Goal: Information Seeking & Learning: Learn about a topic

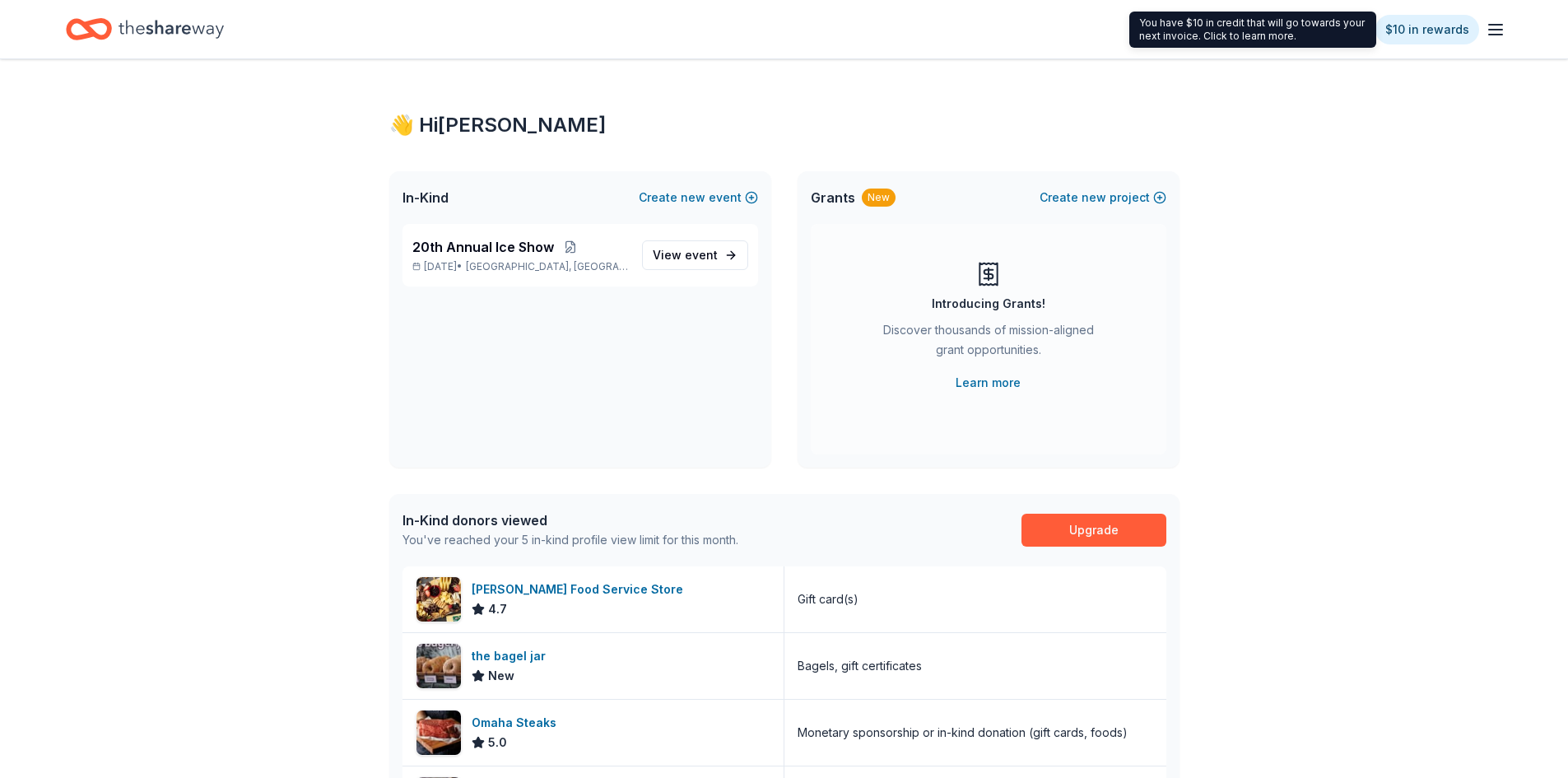
click at [707, 28] on link "$10 in rewards" at bounding box center [1427, 29] width 104 height 30
click at [707, 26] on icon "button" at bounding box center [1495, 29] width 20 height 20
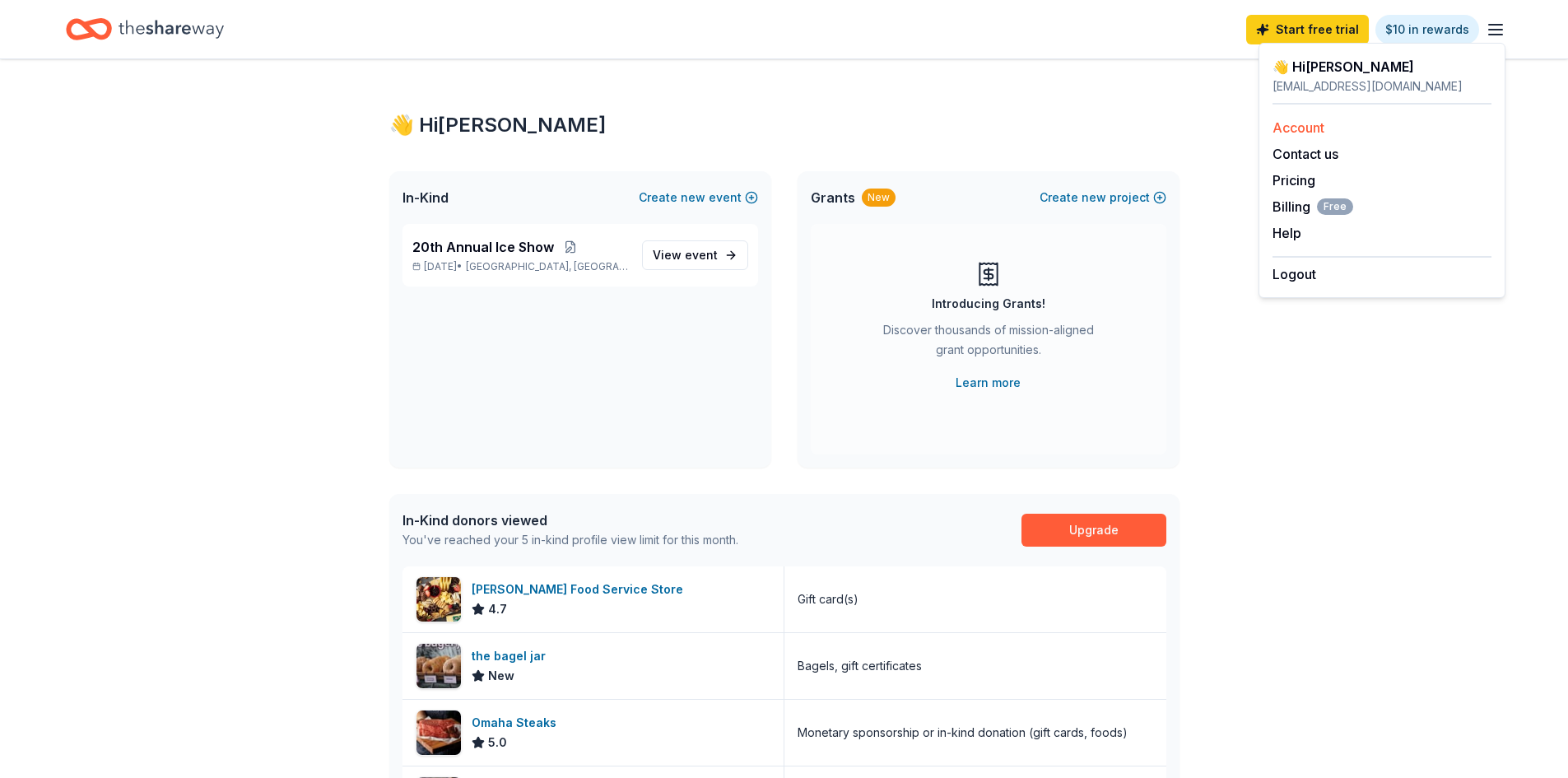
click at [707, 129] on div "Account" at bounding box center [1382, 127] width 219 height 20
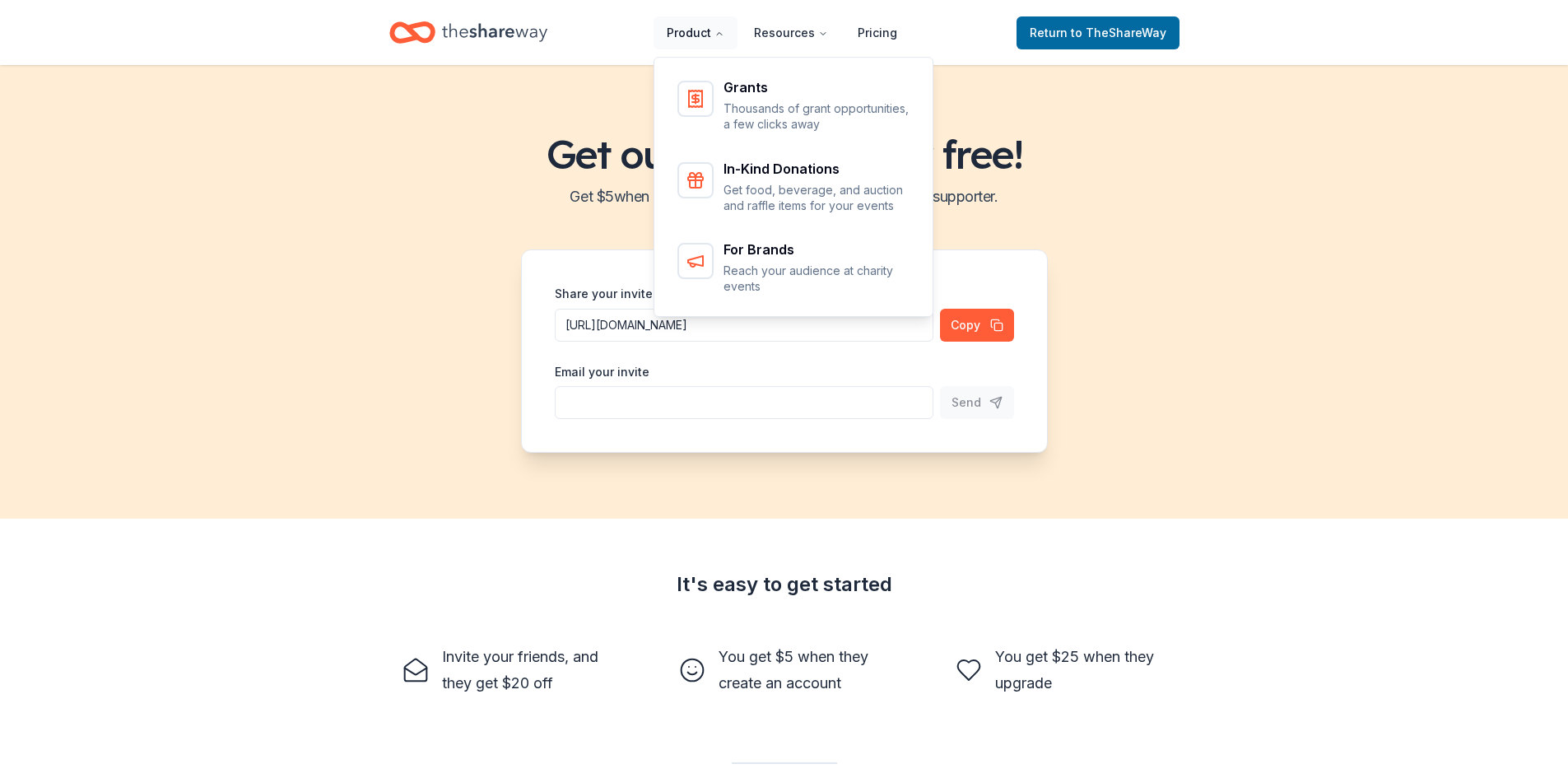
click at [707, 29] on button "Product" at bounding box center [695, 32] width 84 height 33
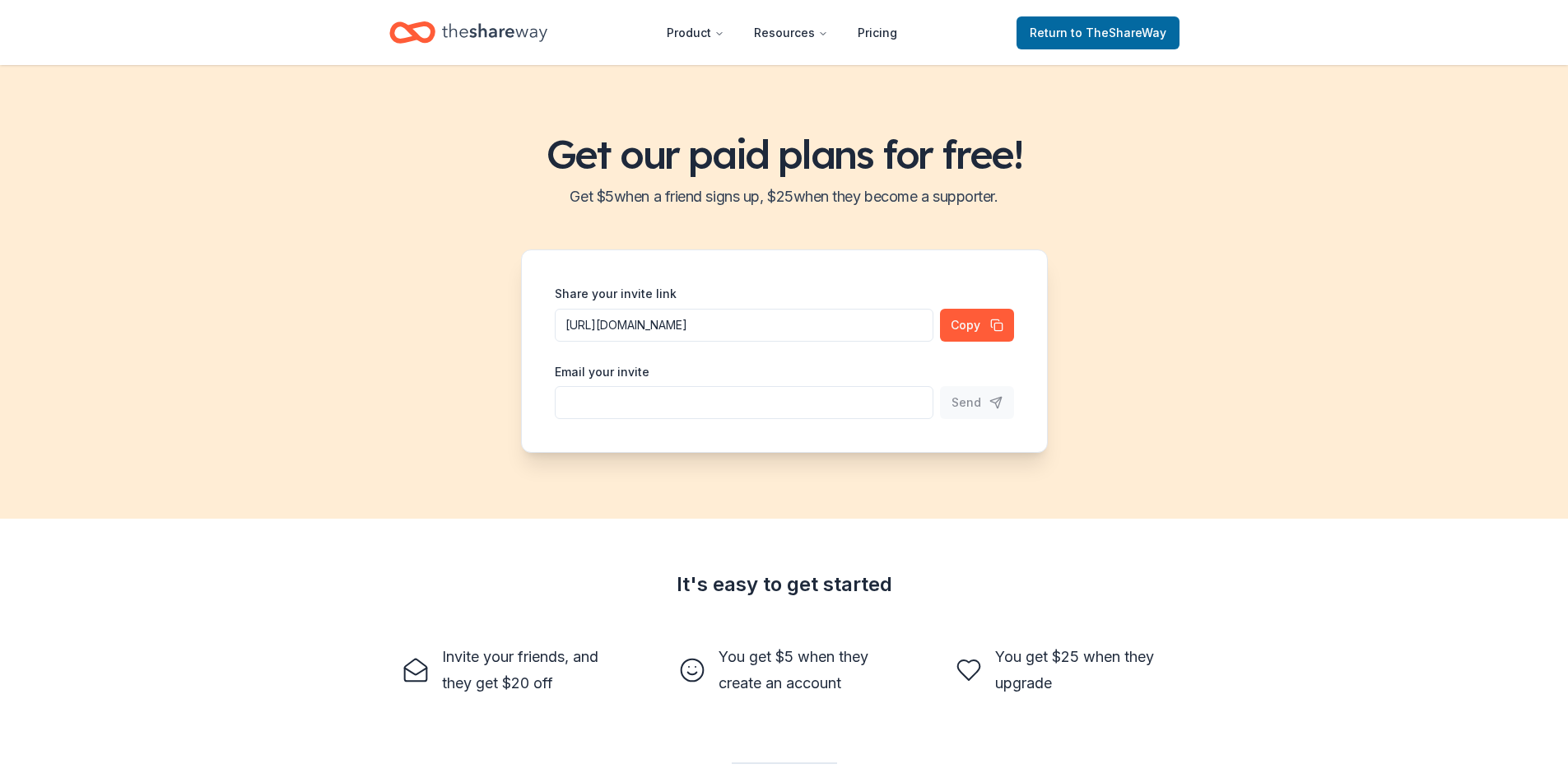
click at [489, 38] on icon "Home" at bounding box center [495, 32] width 106 height 34
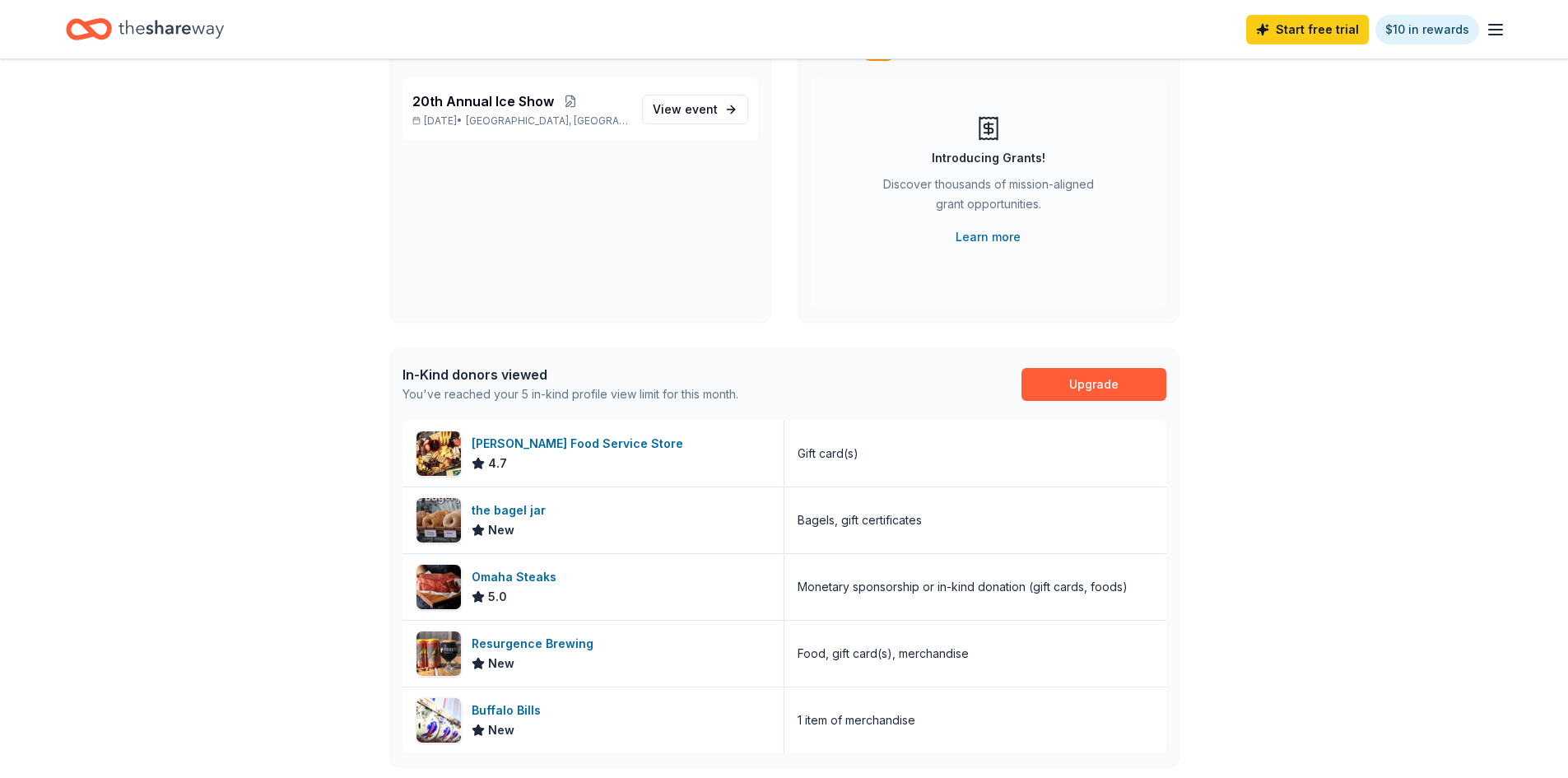
scroll to position [164, 0]
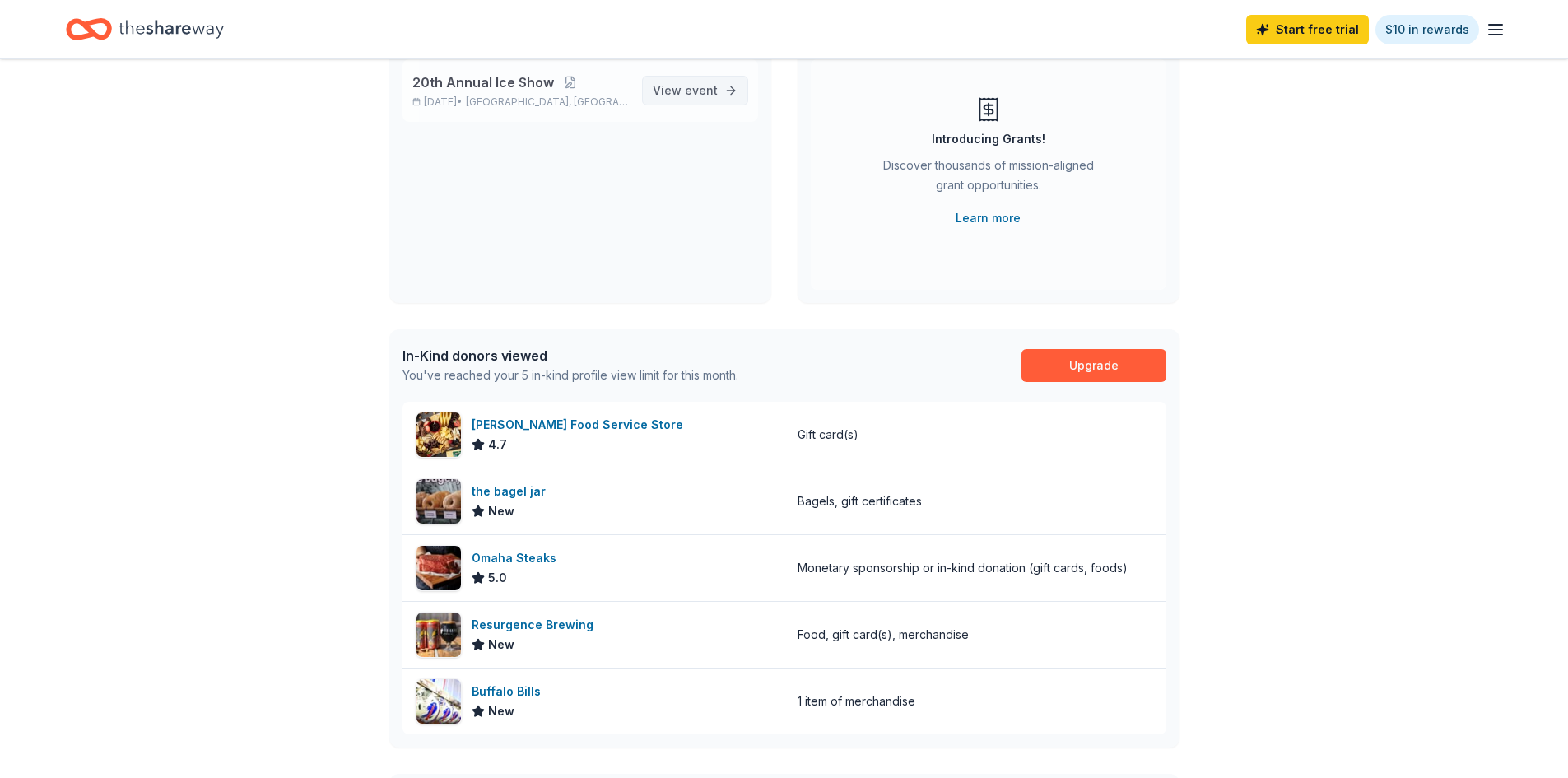
click at [707, 89] on span "event" at bounding box center [701, 90] width 33 height 14
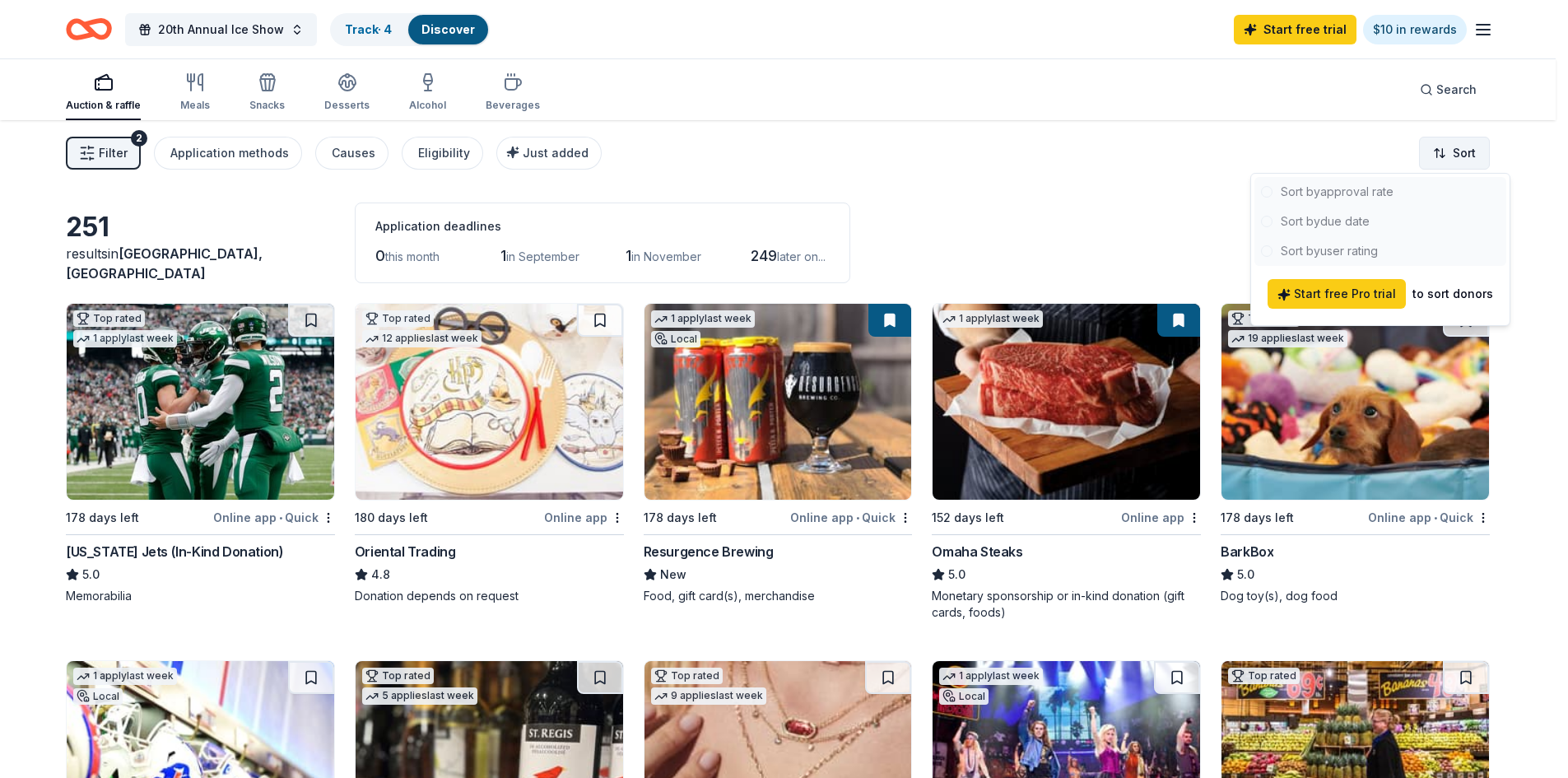
click at [707, 157] on html "20th Annual Ice Show Track · 4 Discover Start free trial $10 in rewards Auction…" at bounding box center [784, 389] width 1568 height 778
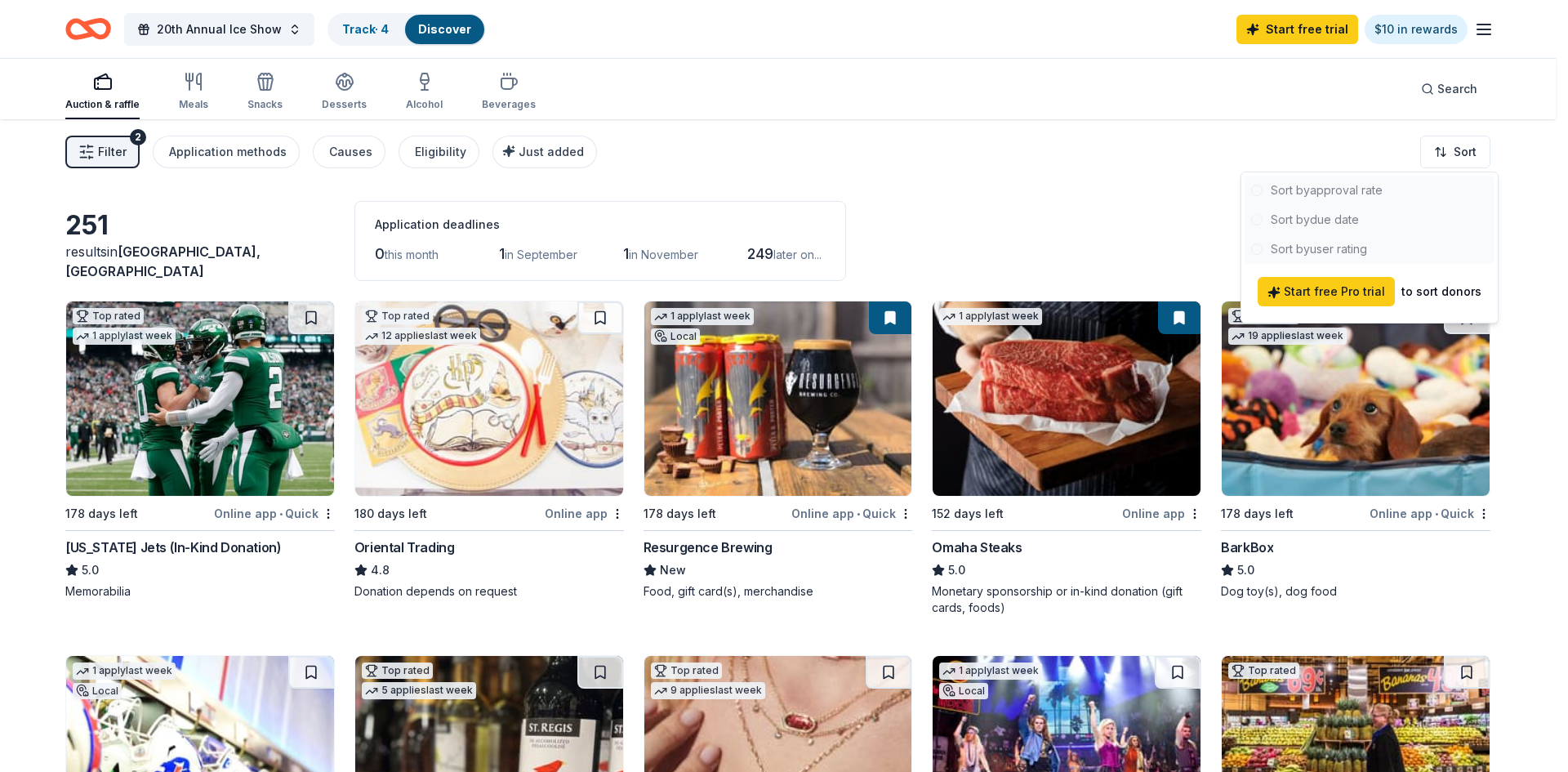
click at [702, 242] on html "20th Annual Ice Show Track · 4 Discover Start free trial $10 in rewards Auction…" at bounding box center [784, 386] width 1568 height 772
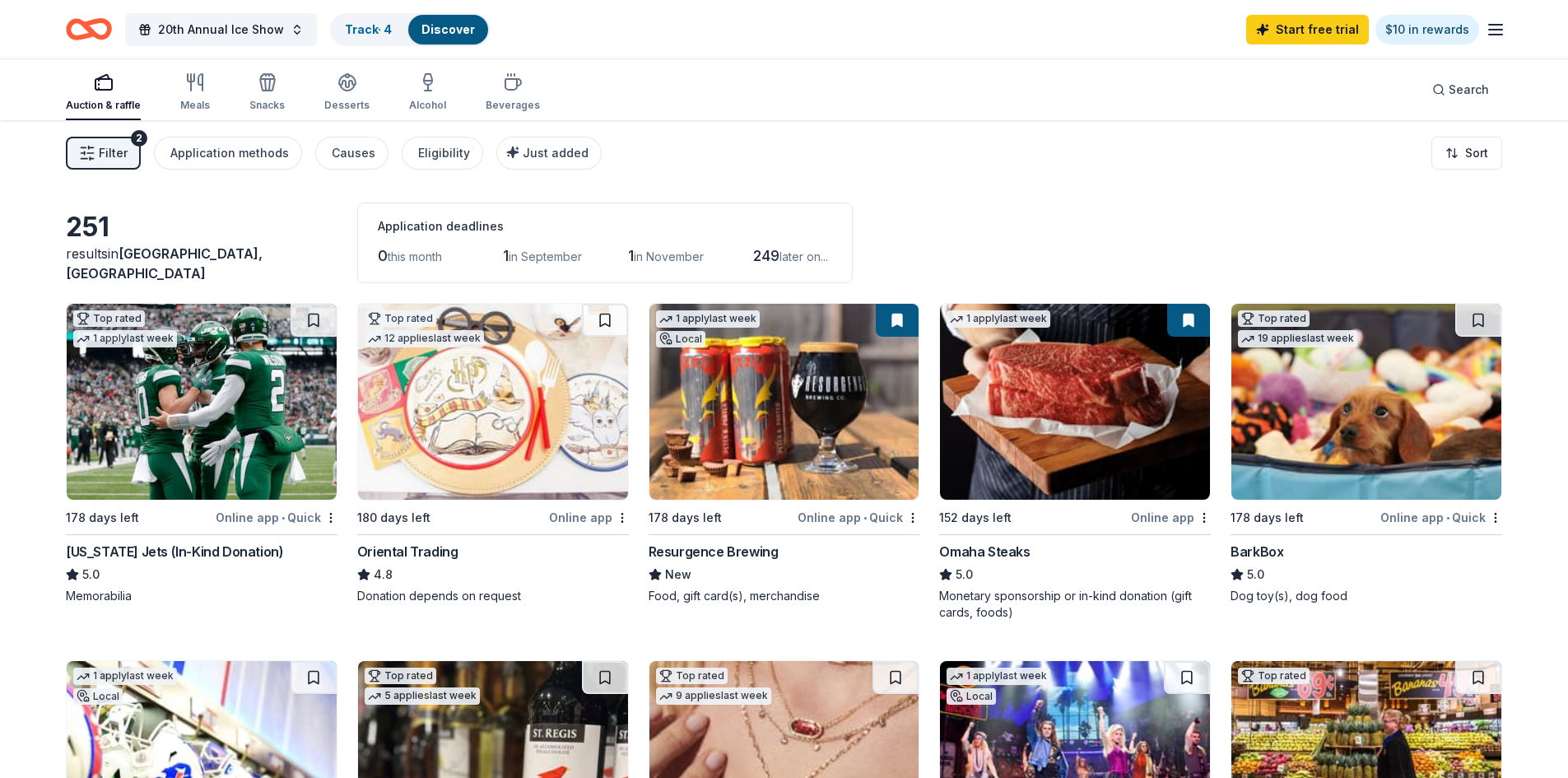
click at [89, 151] on icon "button" at bounding box center [87, 152] width 16 height 16
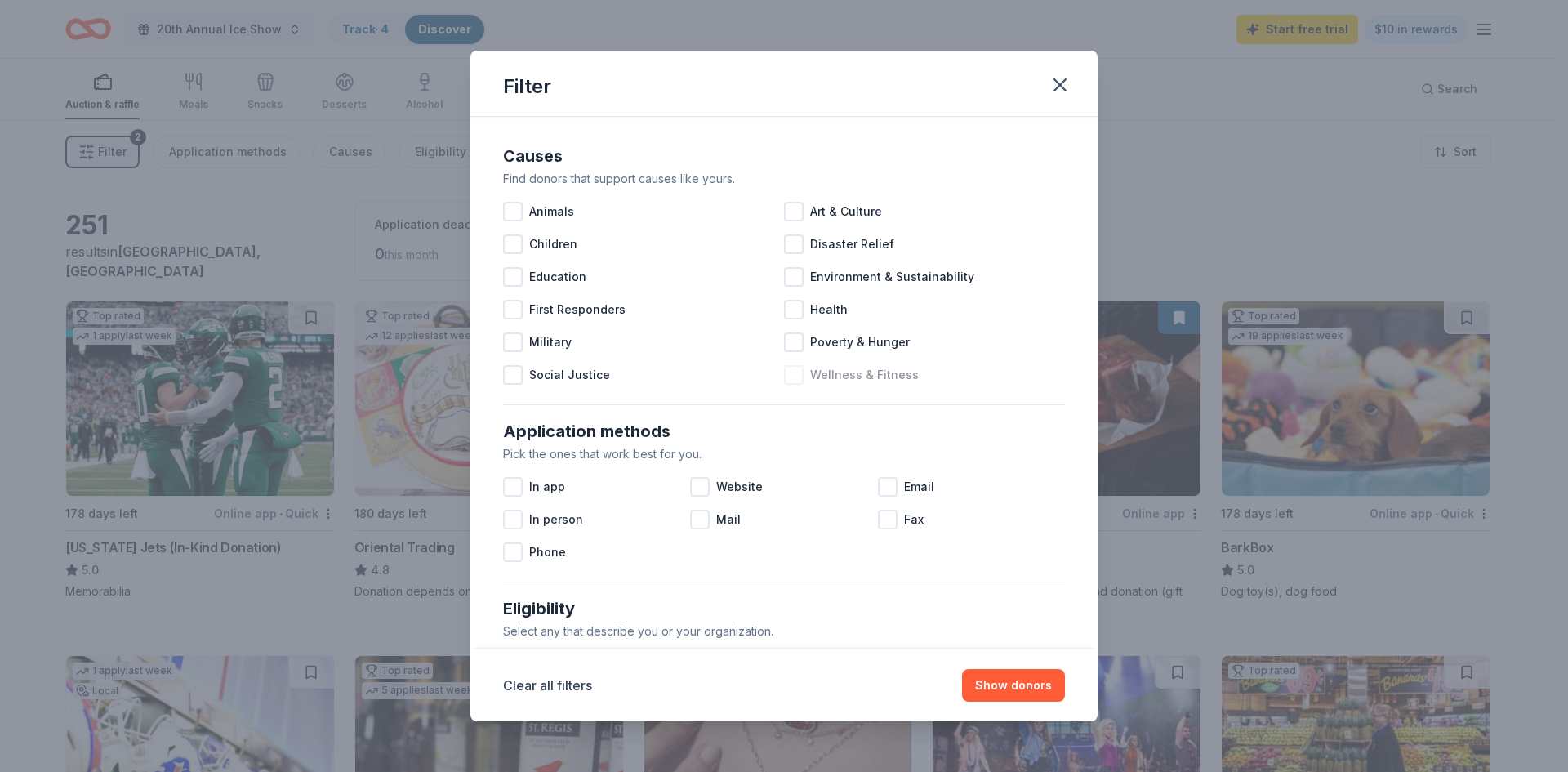
click at [702, 367] on span "Wellness & Fitness" at bounding box center [864, 374] width 109 height 19
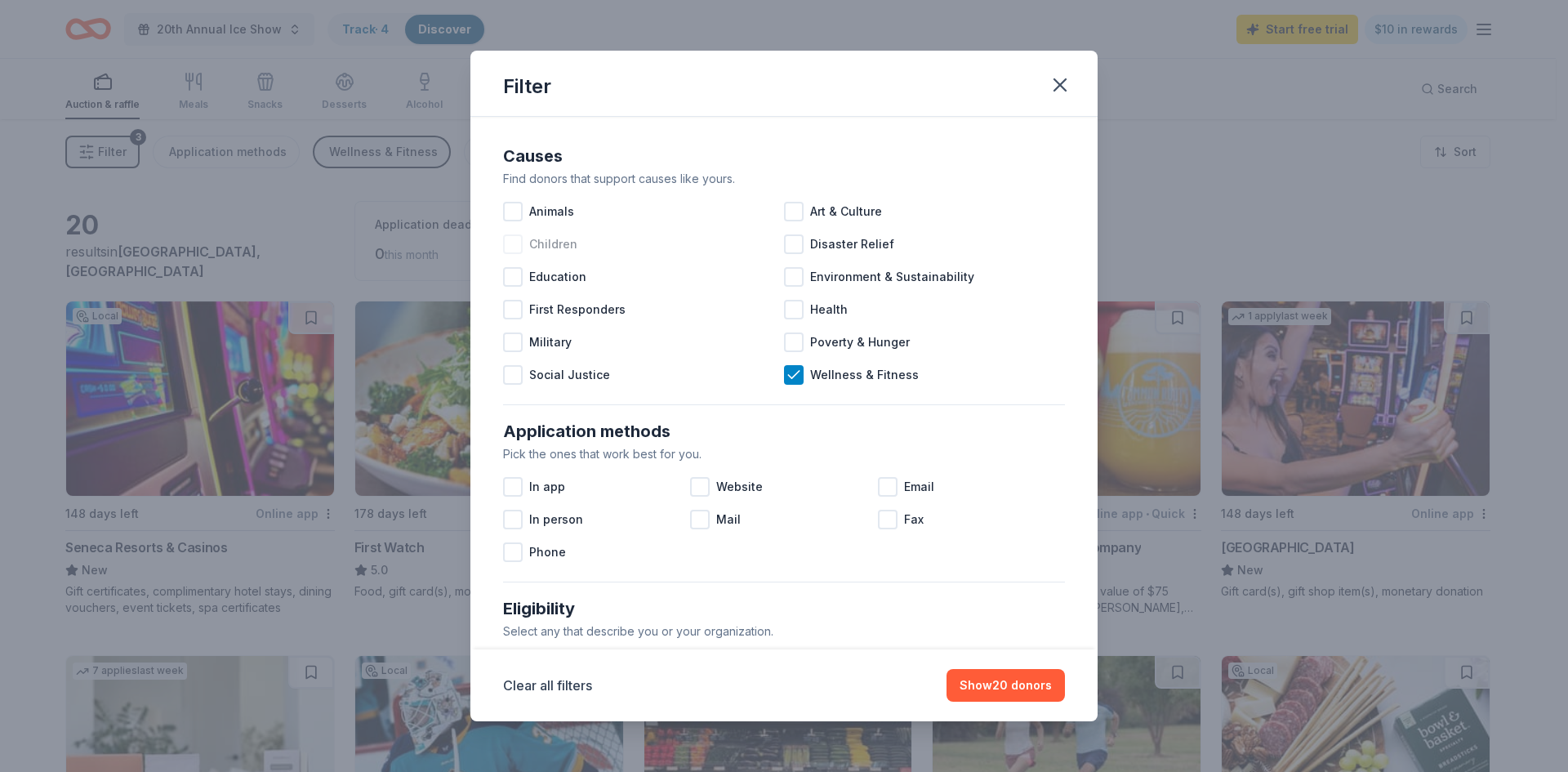
click at [517, 244] on div at bounding box center [512, 243] width 19 height 19
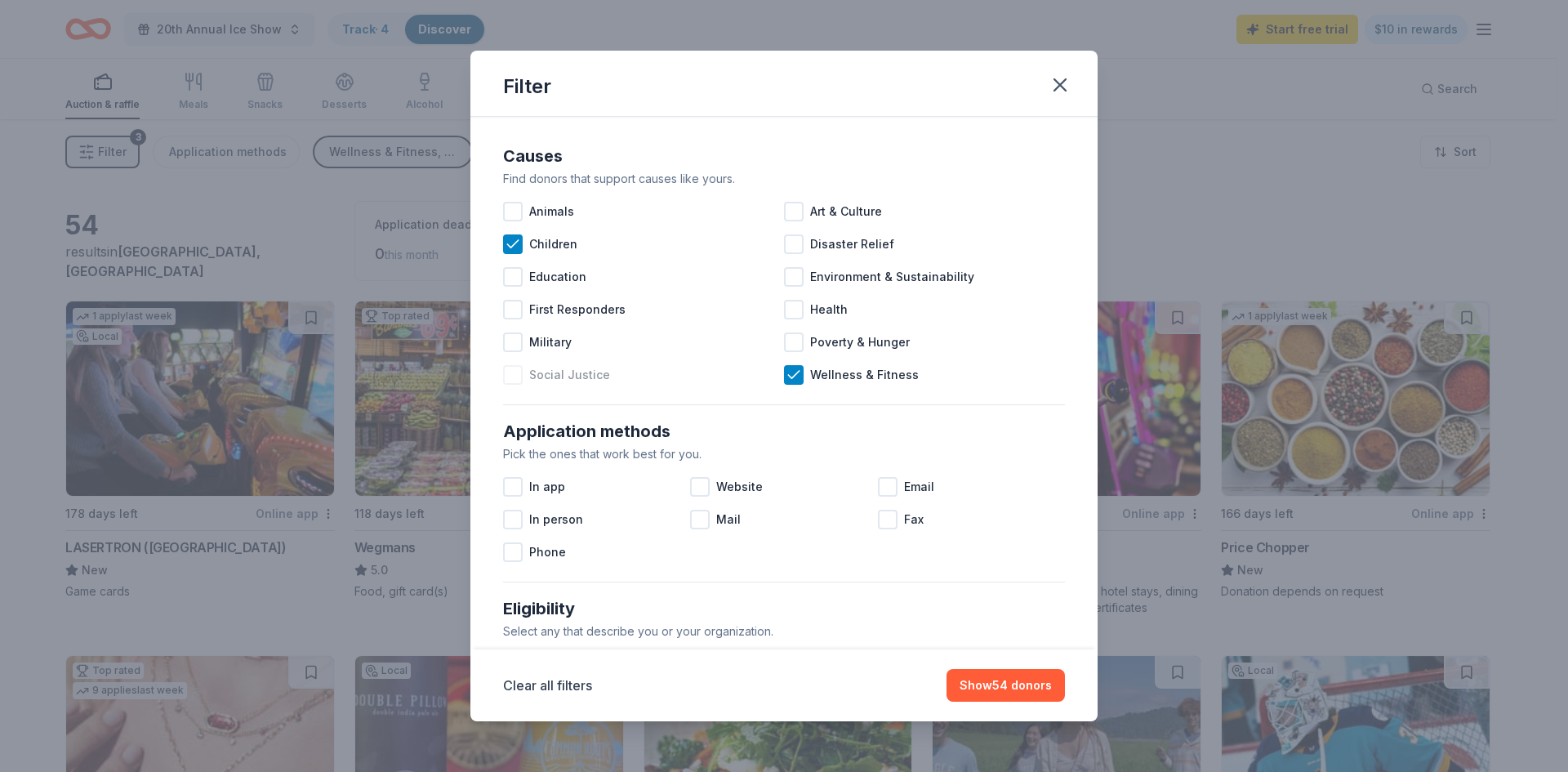
click at [570, 379] on span "Social Justice" at bounding box center [569, 374] width 81 height 19
click at [702, 209] on span "Art & Culture" at bounding box center [846, 211] width 72 height 19
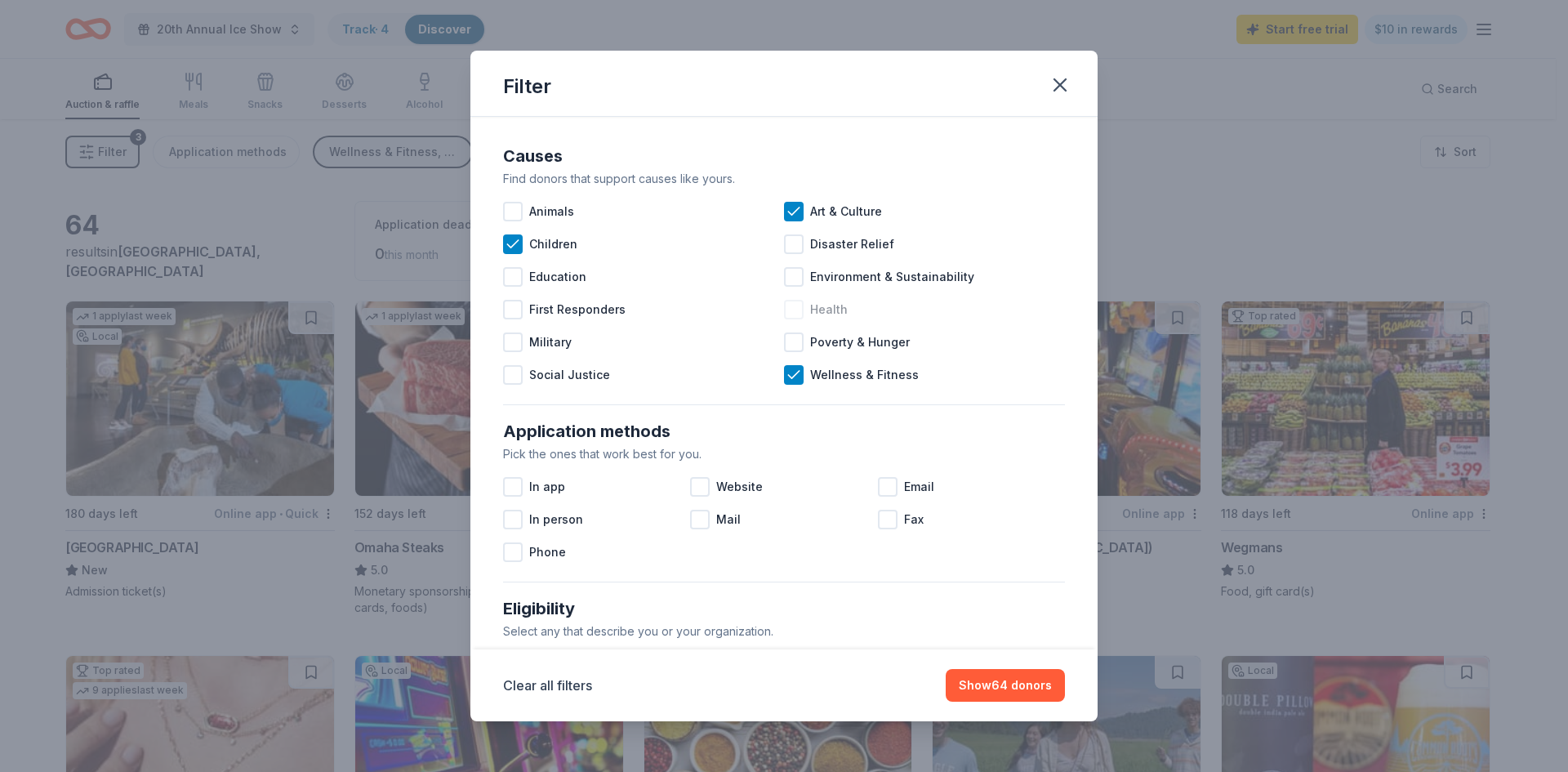
click at [702, 313] on span "Health" at bounding box center [829, 309] width 37 height 19
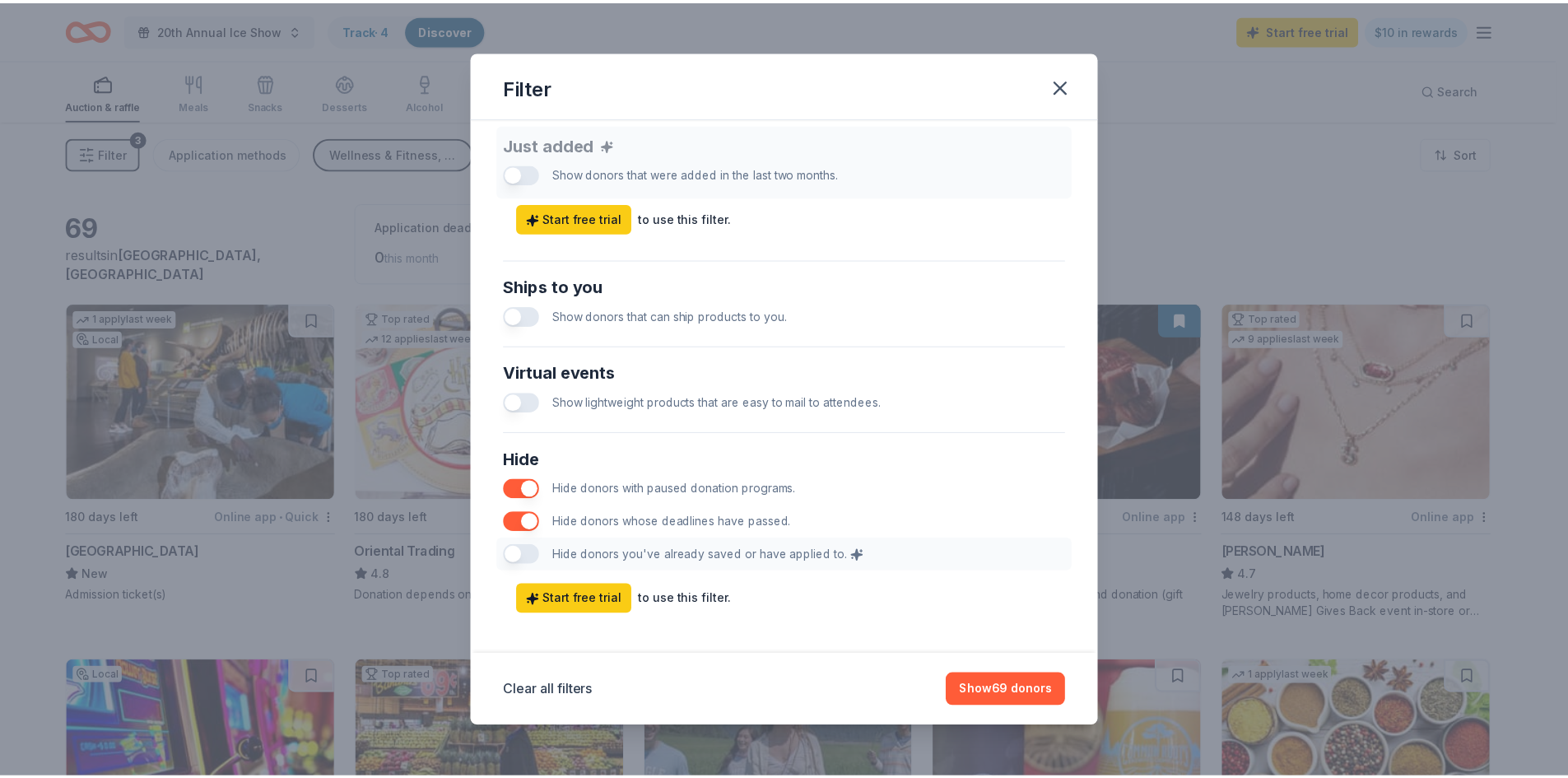
scroll to position [659, 0]
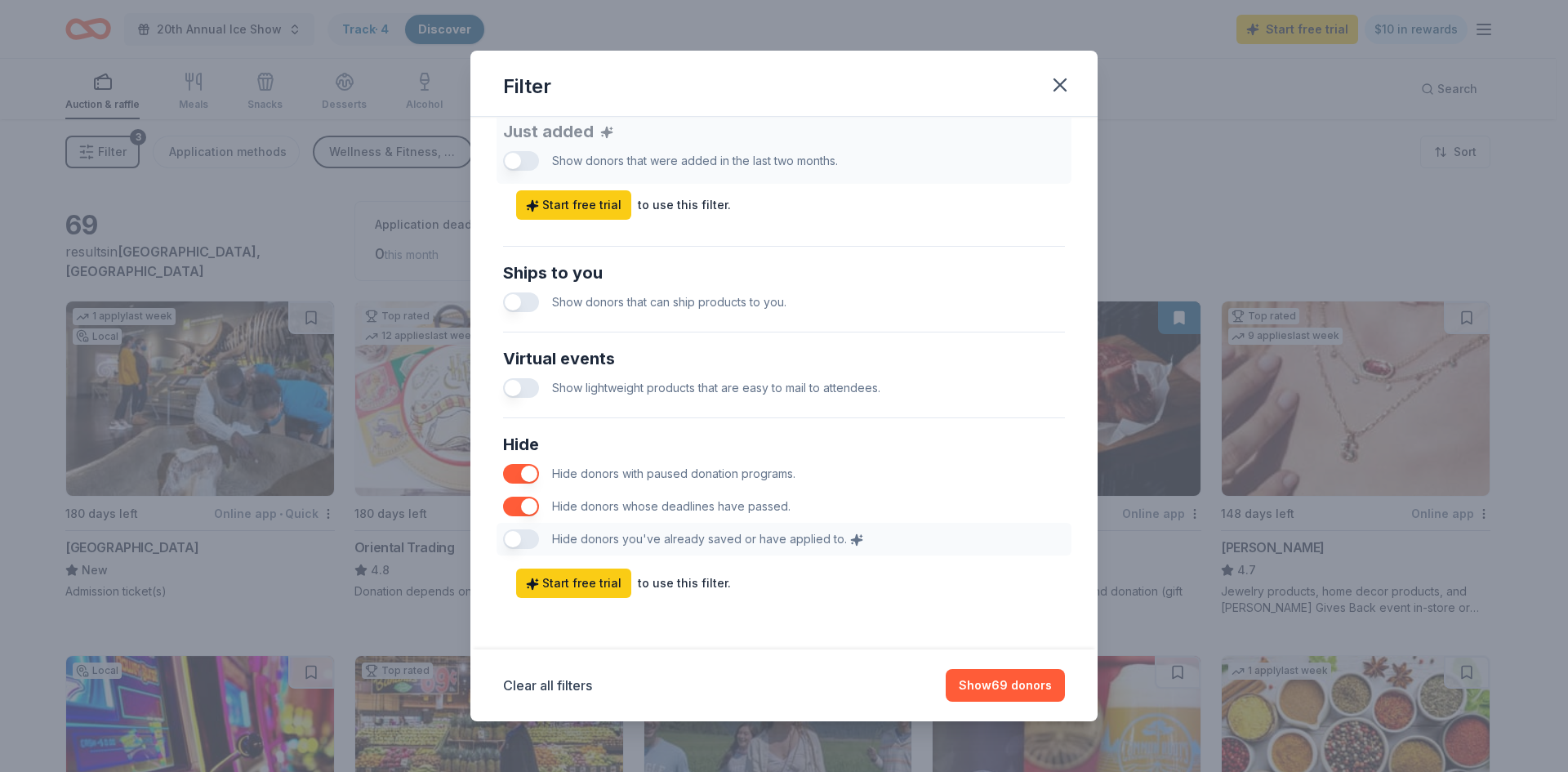
click at [522, 306] on button "button" at bounding box center [520, 302] width 36 height 19
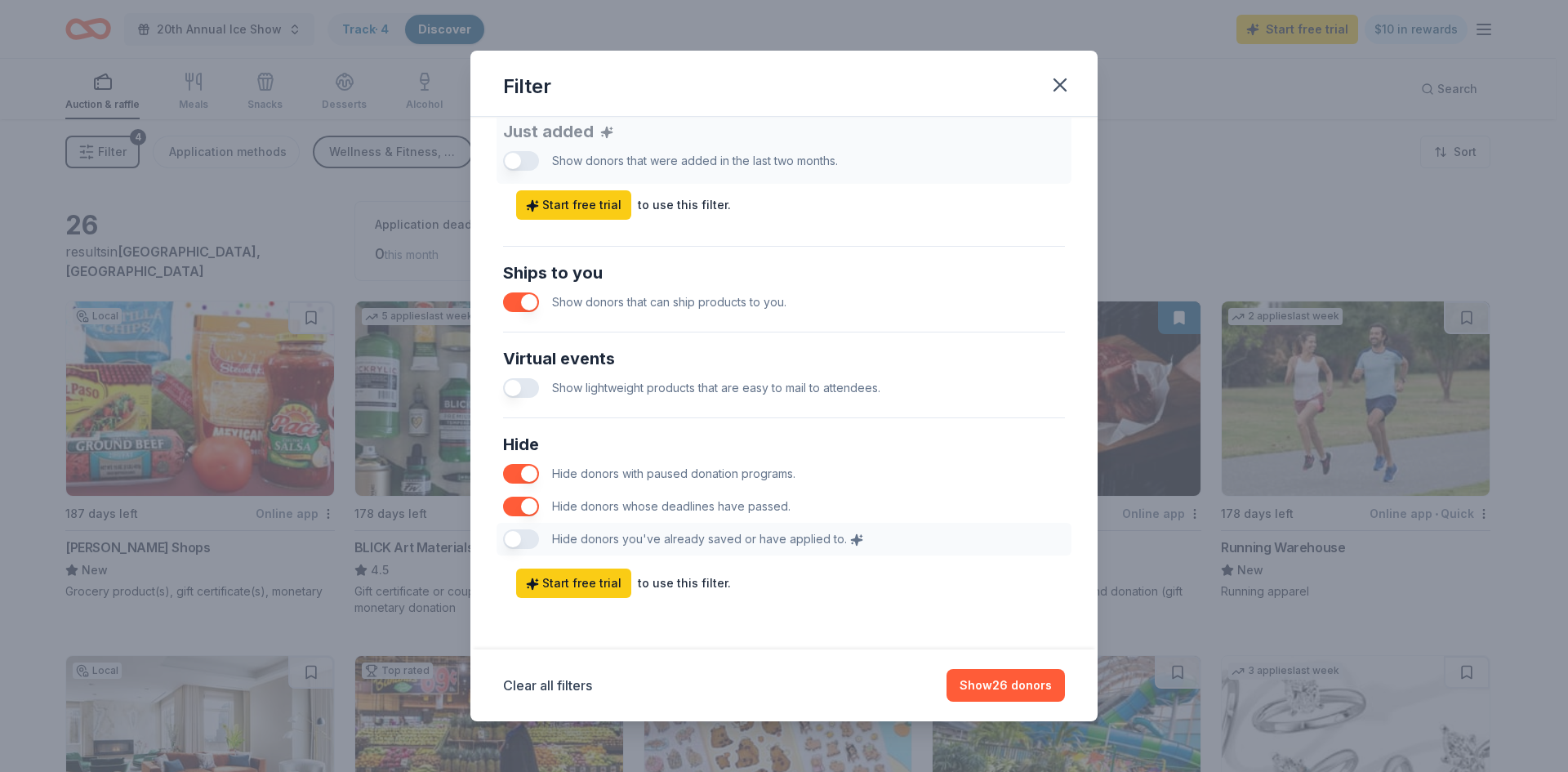
click at [522, 306] on button "button" at bounding box center [520, 302] width 36 height 19
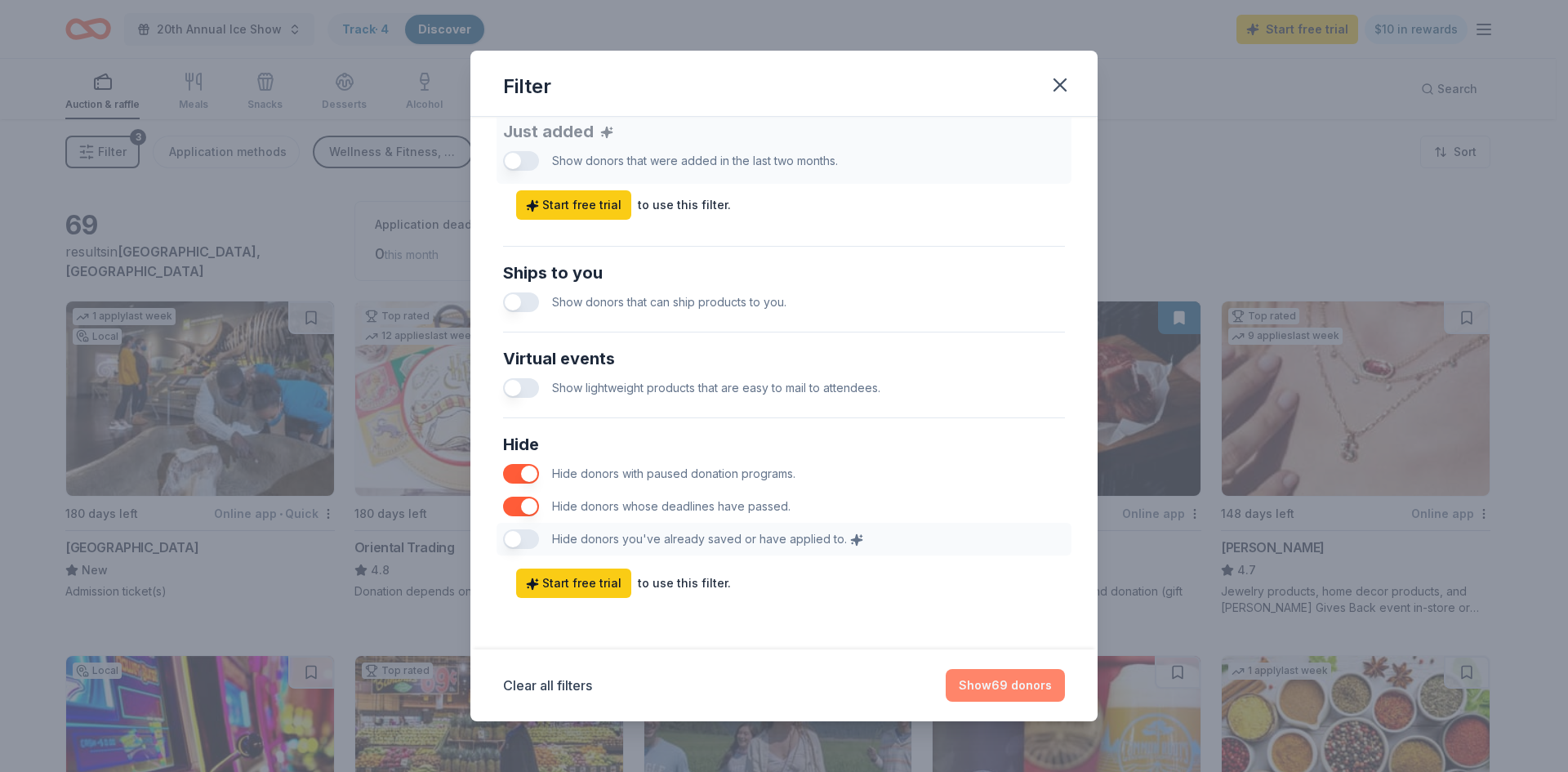
click at [702, 682] on button "Show 69 donors" at bounding box center [1004, 685] width 119 height 33
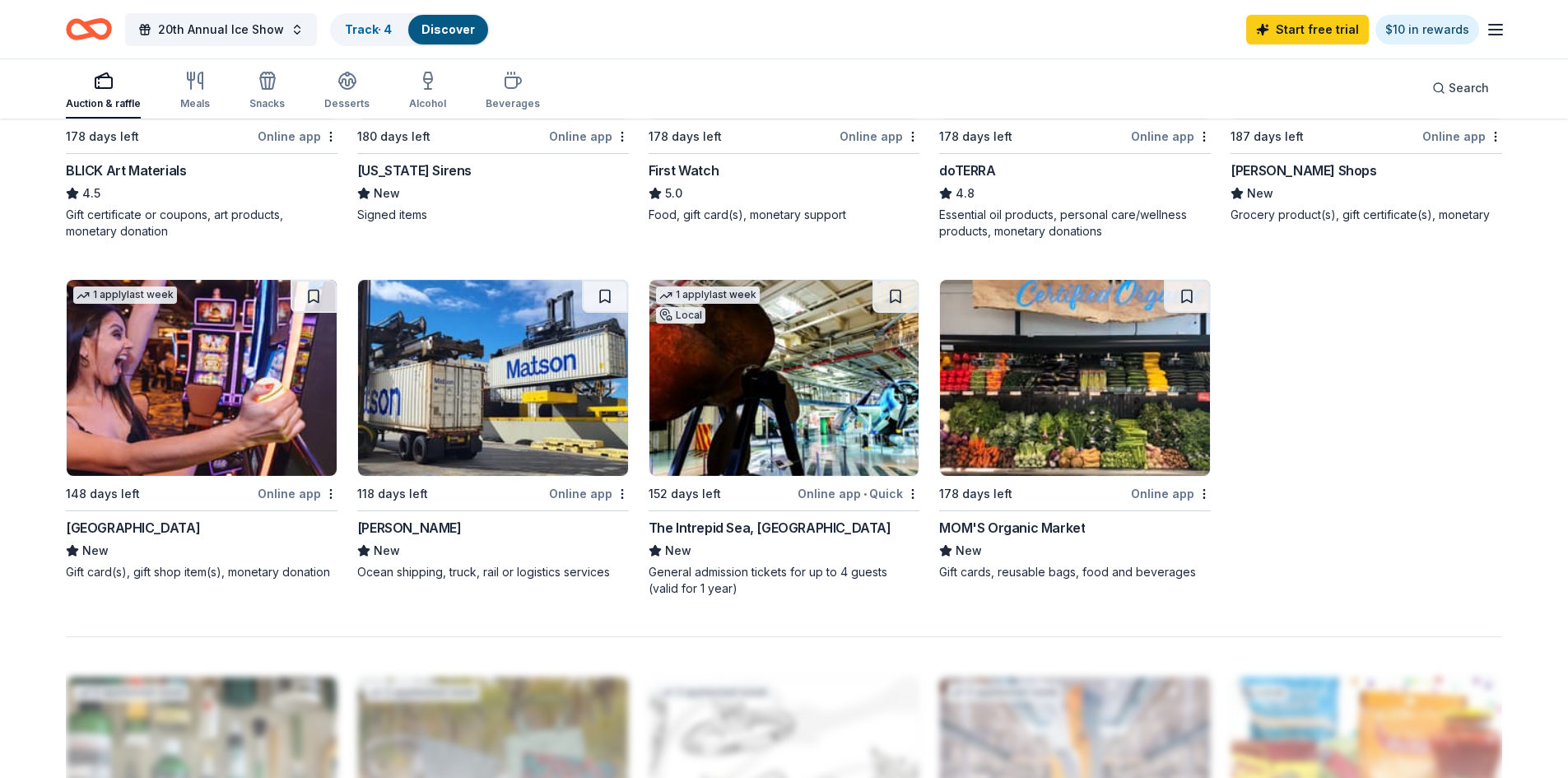
scroll to position [1070, 0]
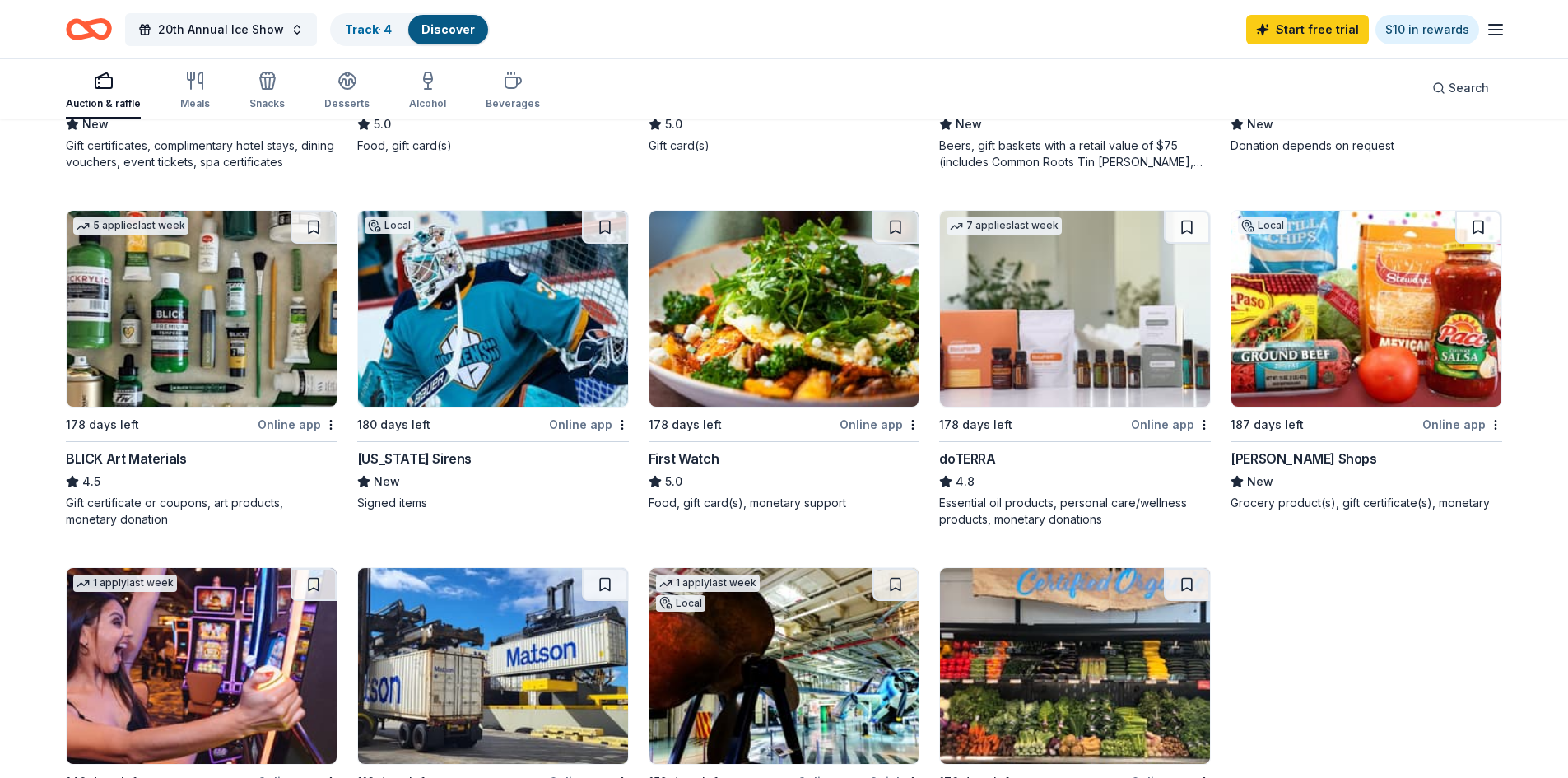
drag, startPoint x: 9, startPoint y: 367, endPoint x: 50, endPoint y: 298, distance: 80.3
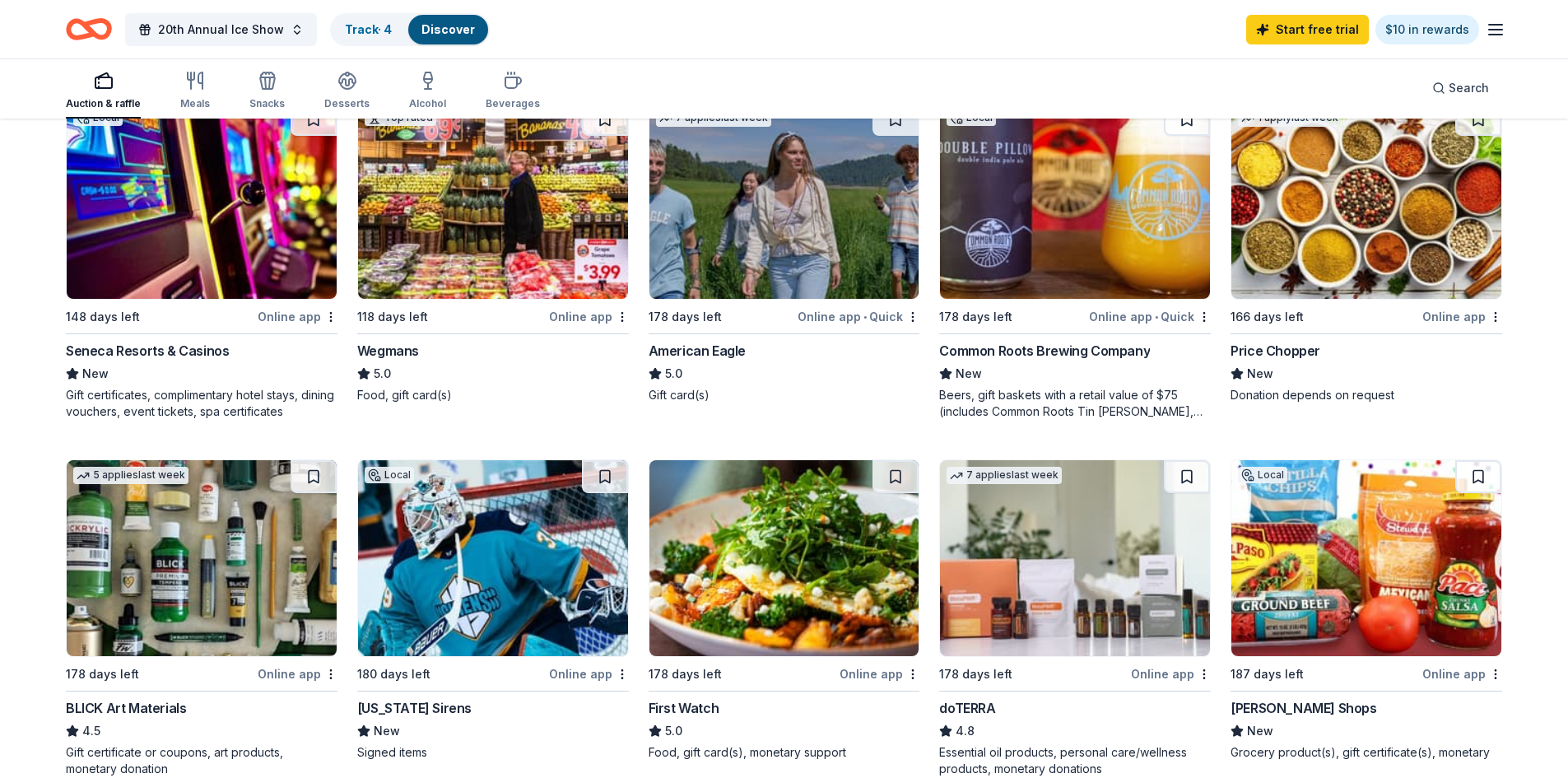
scroll to position [804, 0]
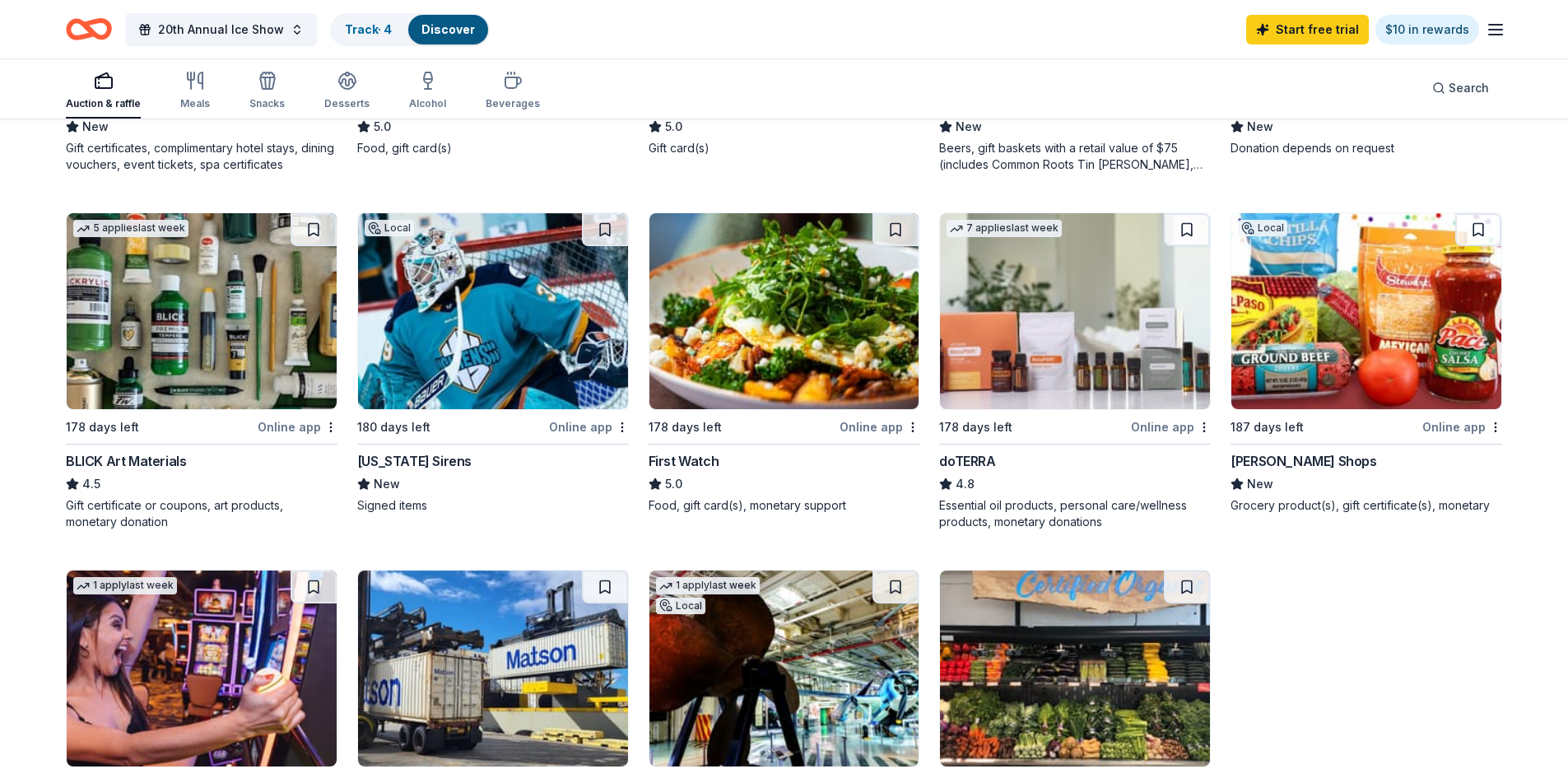
click at [3, 359] on div "69 results in [GEOGRAPHIC_DATA], [GEOGRAPHIC_DATA] Application deadlines 0 this…" at bounding box center [784, 451] width 1568 height 2271
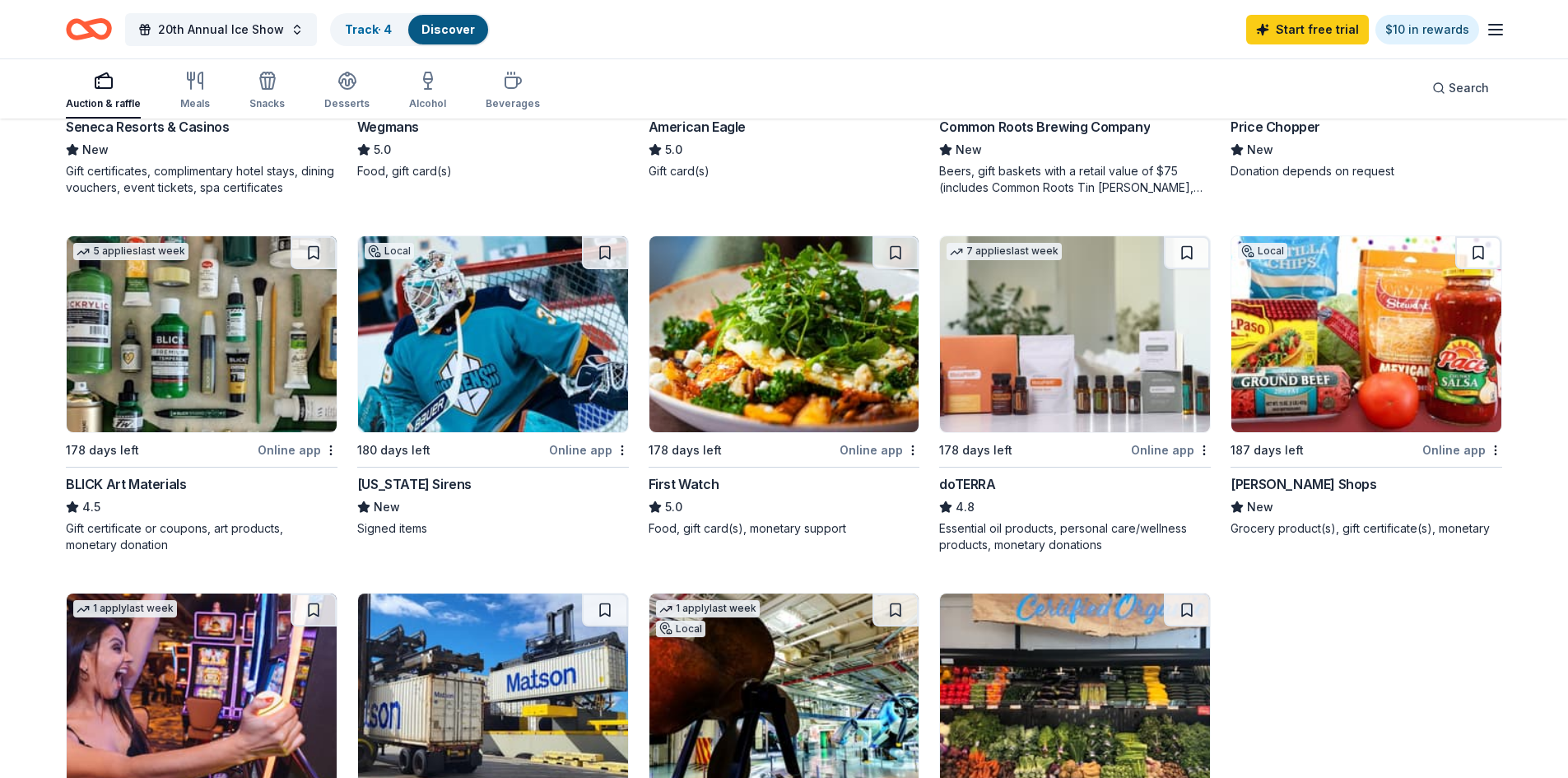
scroll to position [779, 0]
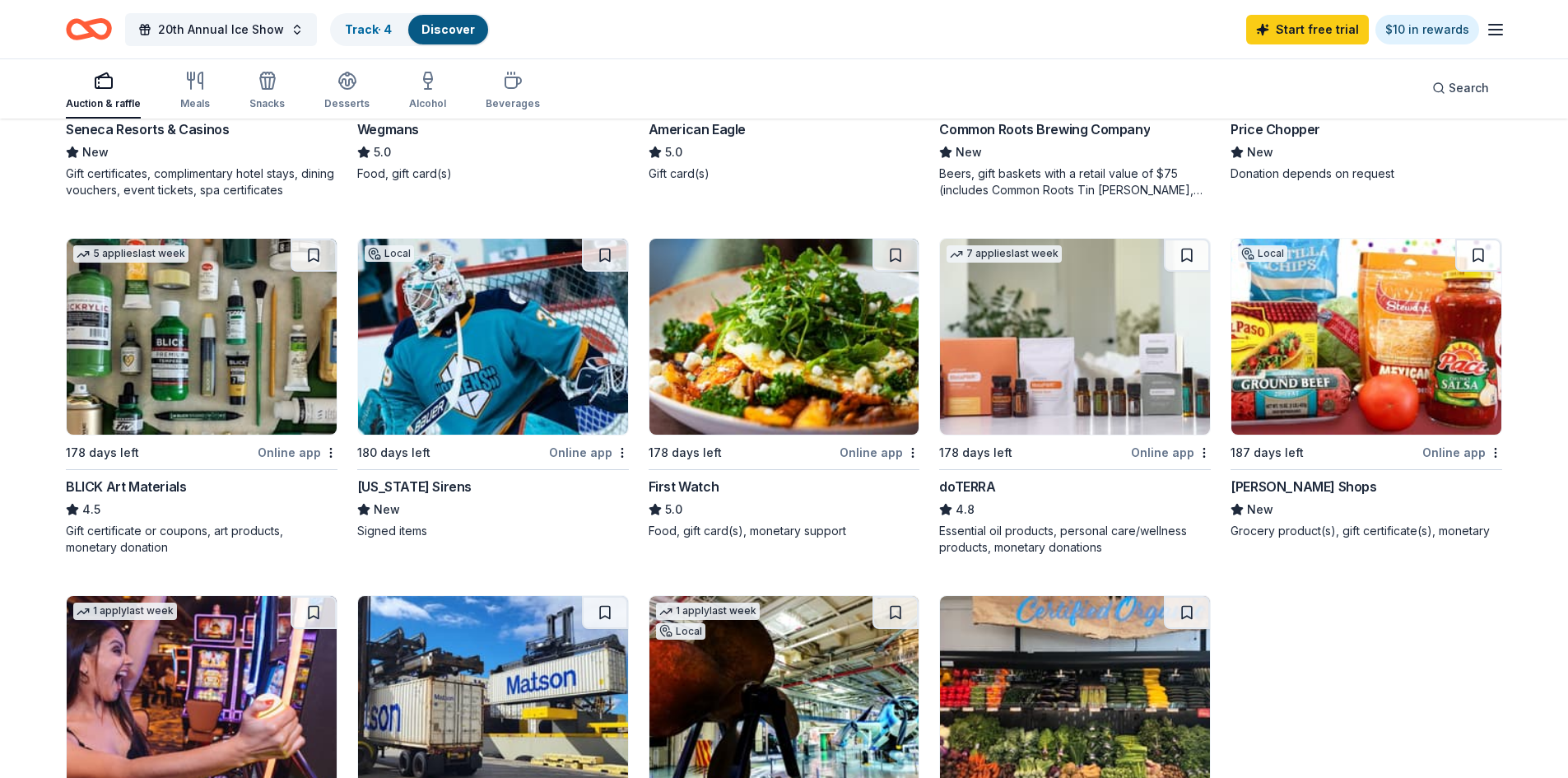
click at [707, 388] on div "69 results in [GEOGRAPHIC_DATA], [GEOGRAPHIC_DATA] Application deadlines 0 this…" at bounding box center [784, 477] width 1568 height 2271
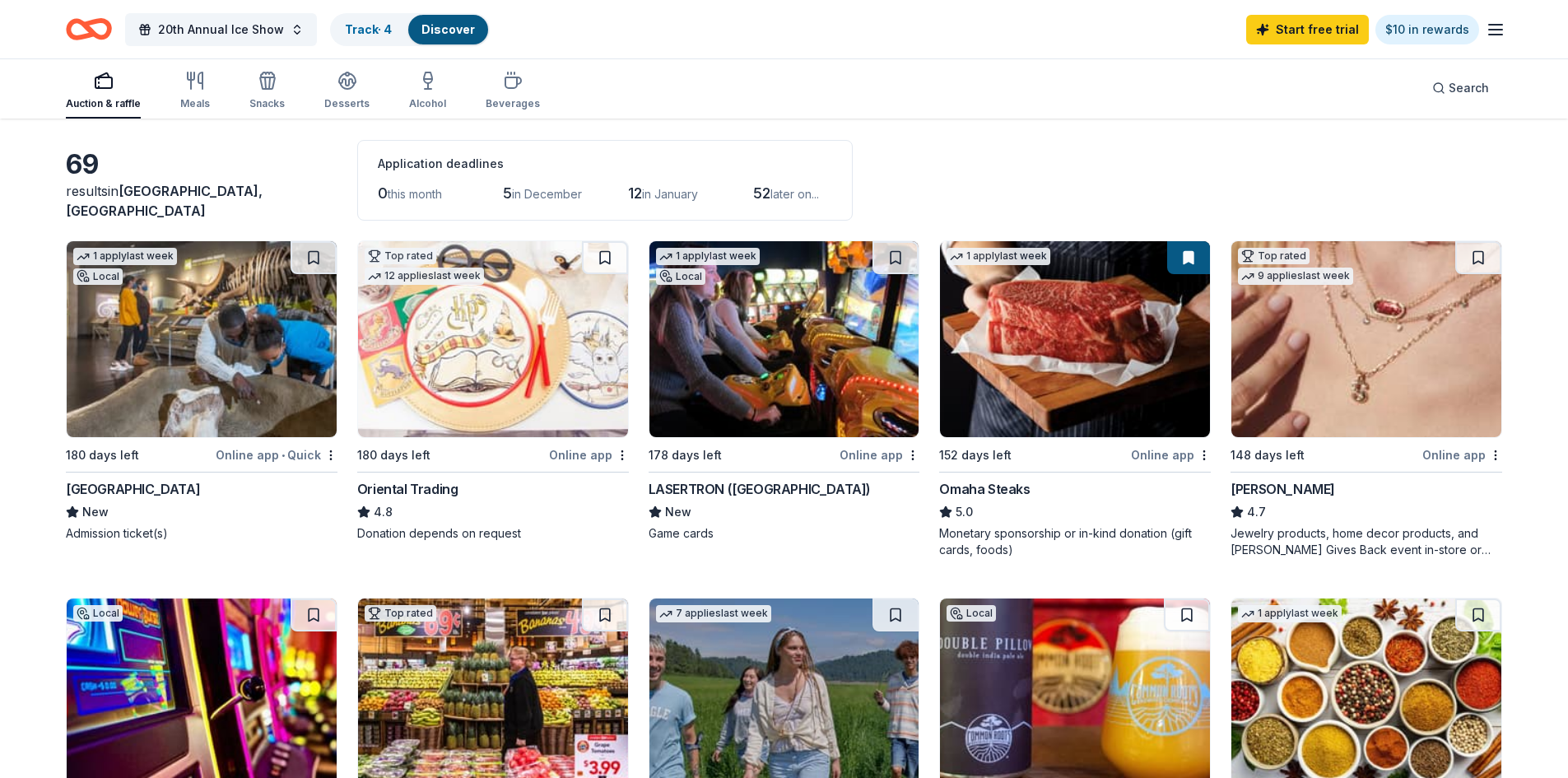
scroll to position [38, 0]
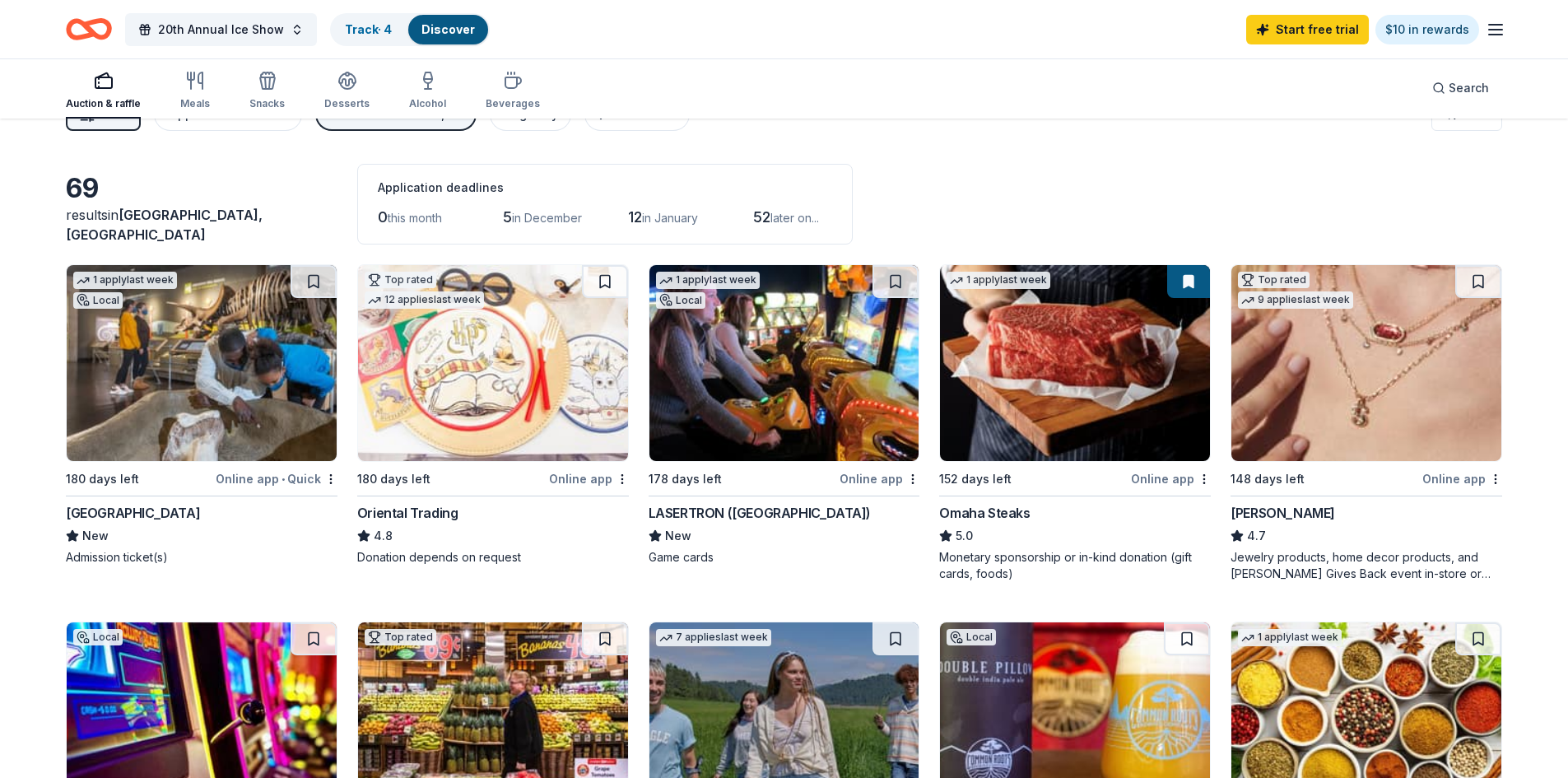
drag, startPoint x: 1092, startPoint y: 153, endPoint x: 1106, endPoint y: 166, distance: 19.1
click at [72, 40] on icon "Home" at bounding box center [89, 29] width 46 height 38
